Goal: Task Accomplishment & Management: Manage account settings

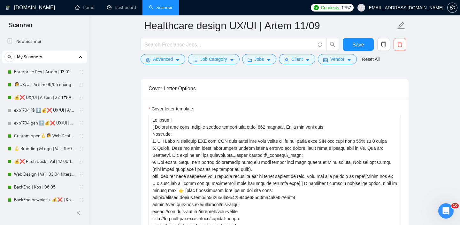
scroll to position [618, 0]
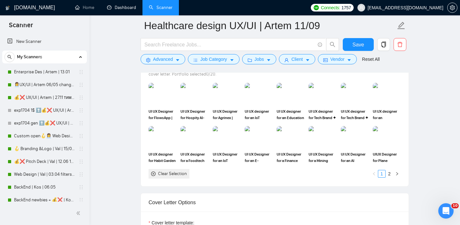
click at [120, 10] on link "Dashboard" at bounding box center [121, 7] width 29 height 5
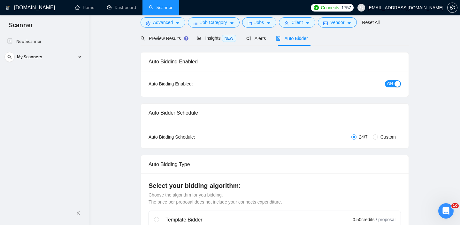
scroll to position [0, 0]
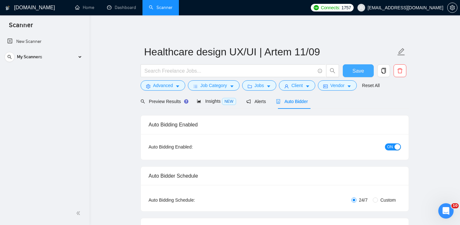
click at [363, 70] on span "Save" at bounding box center [358, 71] width 12 height 8
click at [65, 57] on div "My Scanners" at bounding box center [44, 56] width 80 height 13
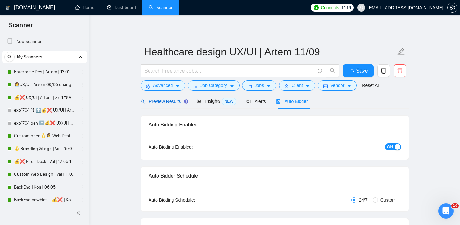
click at [163, 98] on div "Preview Results" at bounding box center [164, 101] width 46 height 7
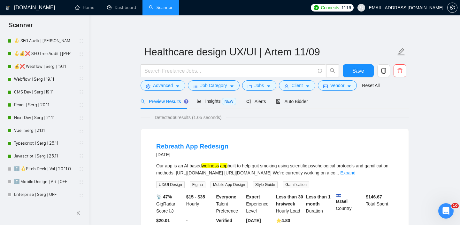
scroll to position [260, 0]
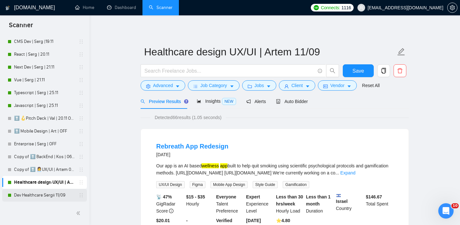
click at [38, 195] on link "Dev Healthcare Sergii 11/09" at bounding box center [44, 194] width 61 height 13
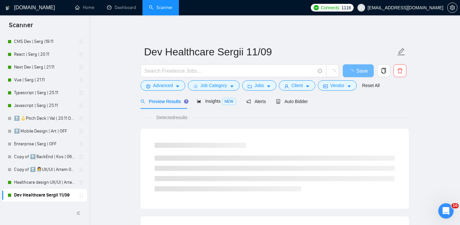
scroll to position [3, 0]
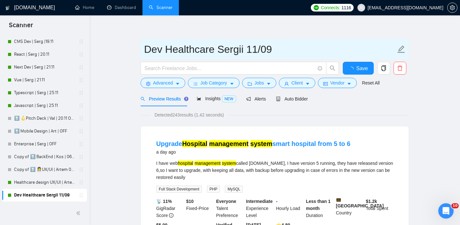
click at [151, 50] on input "Dev Healthcare Sergii 11/09" at bounding box center [270, 49] width 252 height 16
click at [199, 48] on input "Healthcare Sergii 11/09" at bounding box center [270, 49] width 252 height 16
click at [196, 48] on input "Healthcare Sergii 11/09" at bounding box center [270, 49] width 252 height 16
paste input "Dev"
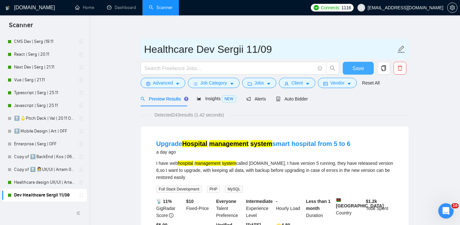
type input "Healthcare Dev Sergii 11/09"
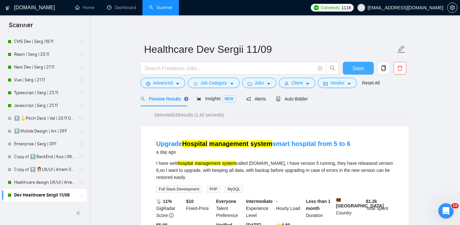
click at [358, 65] on span "Save" at bounding box center [358, 68] width 12 height 8
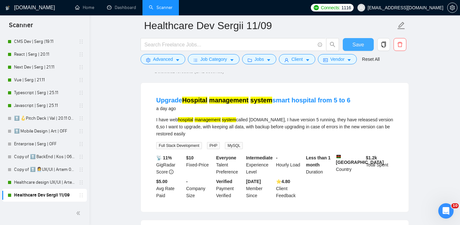
scroll to position [55, 0]
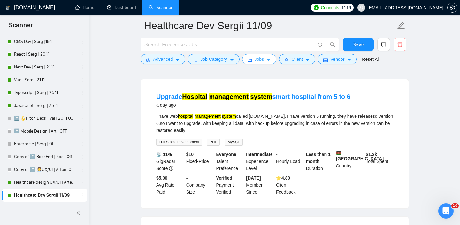
click at [264, 60] on span "Jobs" at bounding box center [260, 59] width 10 height 7
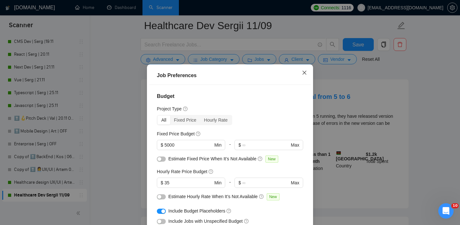
click at [306, 73] on icon "close" at bounding box center [304, 72] width 5 height 5
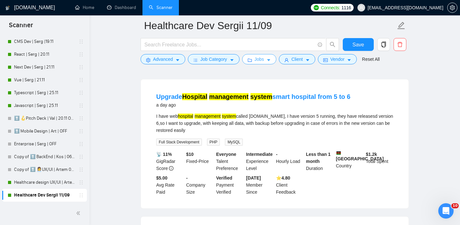
click at [268, 61] on button "Jobs" at bounding box center [259, 59] width 35 height 10
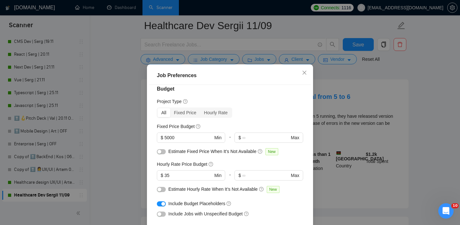
scroll to position [9, 0]
click at [304, 75] on icon "close" at bounding box center [304, 72] width 5 height 5
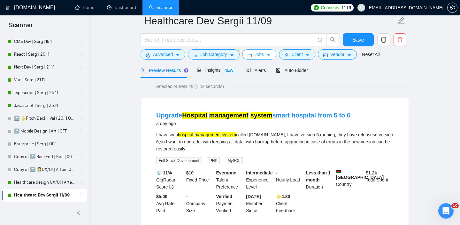
scroll to position [0, 0]
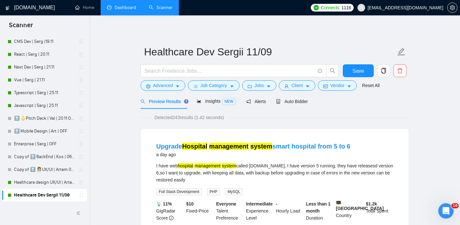
click at [125, 9] on link "Dashboard" at bounding box center [121, 7] width 29 height 5
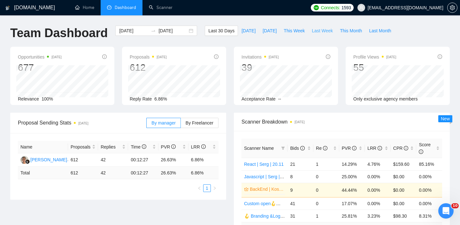
click at [323, 34] on span "Last Week" at bounding box center [322, 30] width 21 height 7
type input "2025-09-08"
type input "2025-09-14"
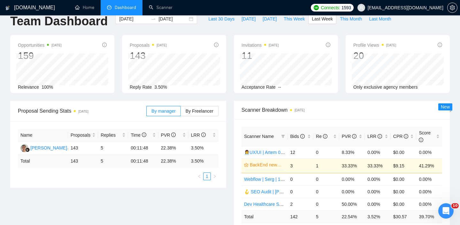
scroll to position [4, 0]
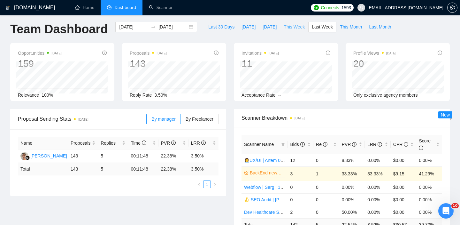
click at [303, 27] on span "This Week" at bounding box center [294, 26] width 21 height 7
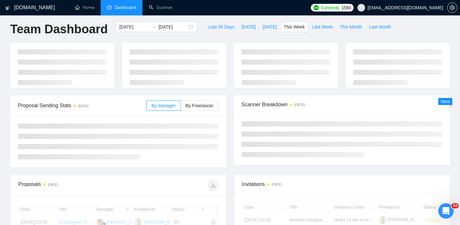
type input "[DATE]"
type input "2025-09-21"
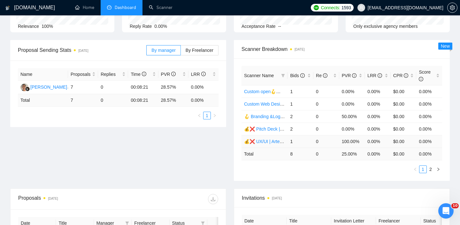
scroll to position [69, 0]
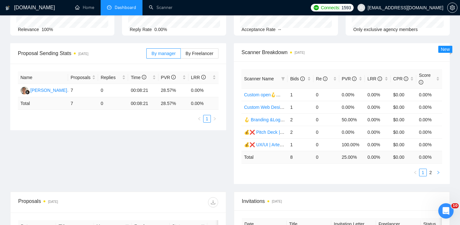
click at [439, 172] on icon "right" at bounding box center [438, 172] width 4 height 4
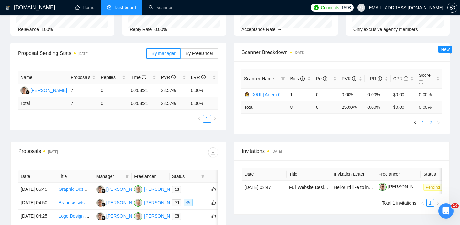
click at [425, 123] on link "1" at bounding box center [422, 122] width 7 height 7
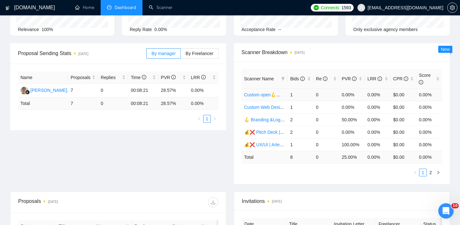
scroll to position [0, 0]
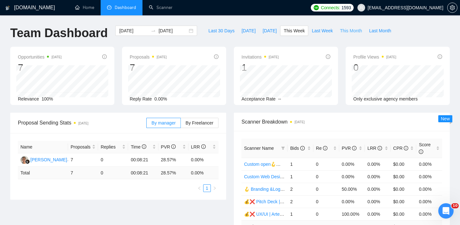
click at [351, 29] on span "This Month" at bounding box center [351, 30] width 22 height 7
type input "2025-09-01"
type input "2025-09-30"
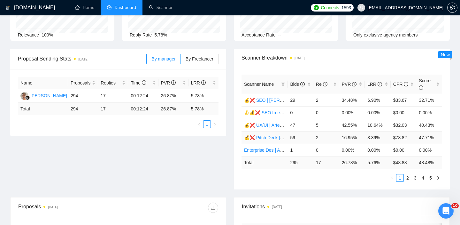
scroll to position [65, 0]
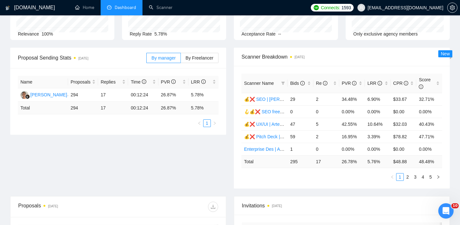
click at [158, 164] on div "Proposal Sending Stats 3 days ago By manager By Freelancer Name Proposals Repli…" at bounding box center [229, 122] width 447 height 148
